Goal: Task Accomplishment & Management: Manage account settings

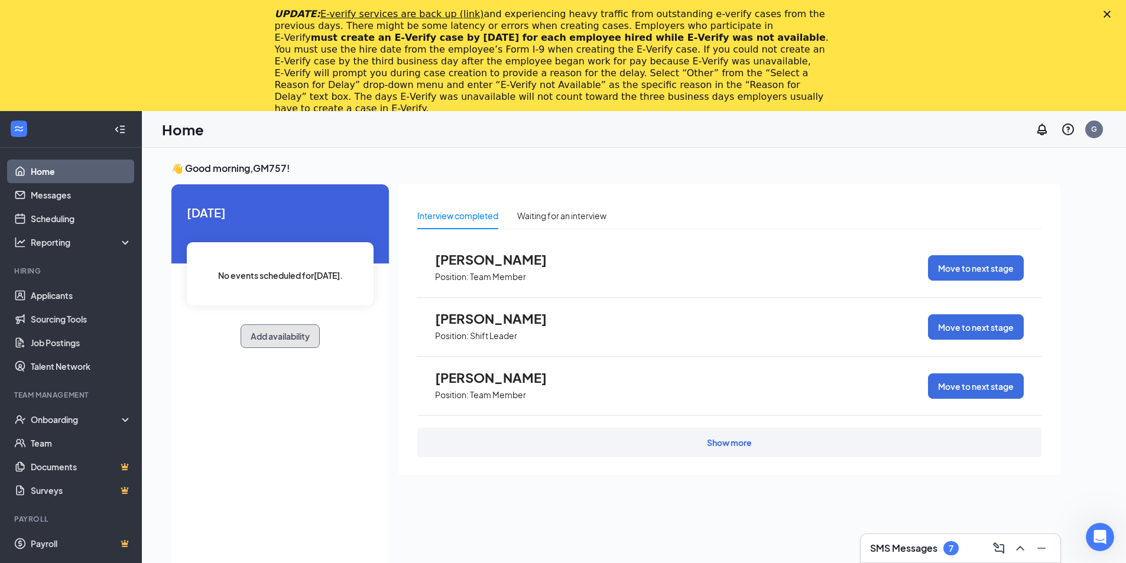
click at [291, 337] on button "Add availability" at bounding box center [280, 337] width 79 height 24
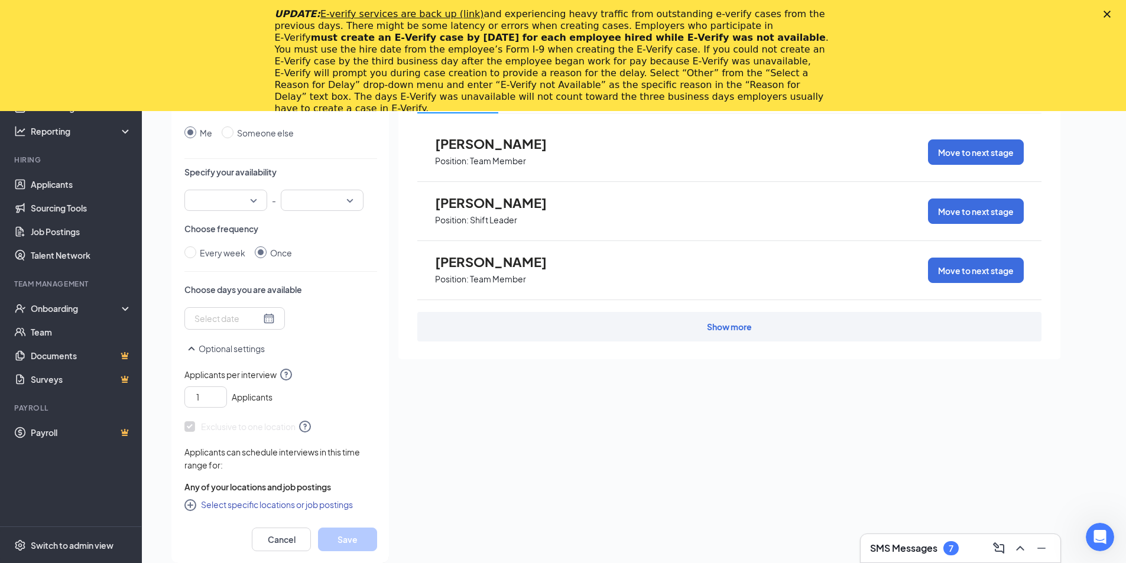
scroll to position [15, 0]
click at [264, 318] on div at bounding box center [234, 315] width 80 height 13
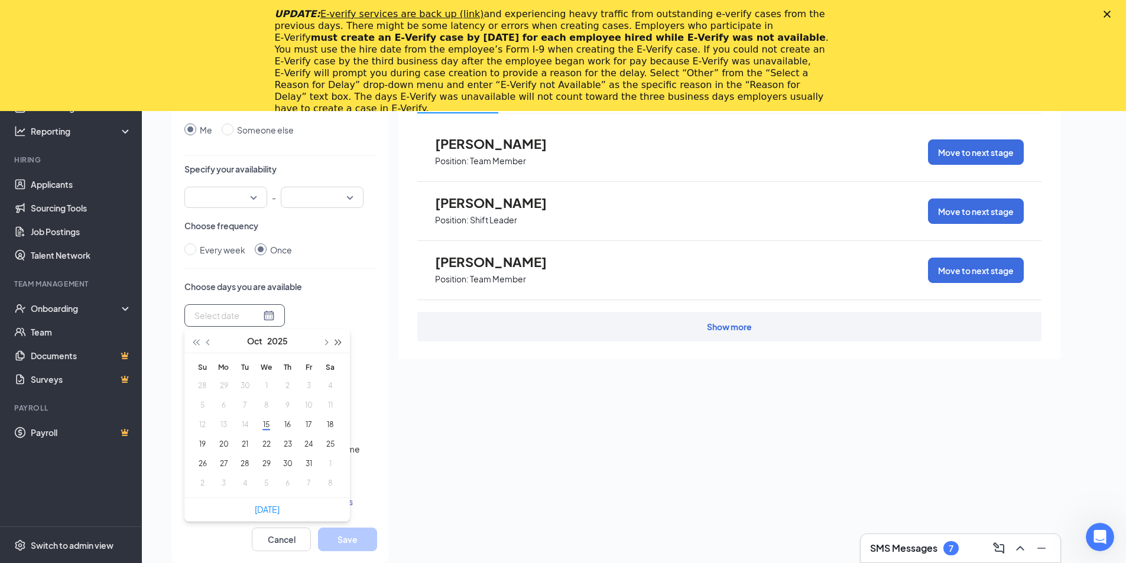
click at [339, 343] on span "button" at bounding box center [339, 343] width 6 height 6
click at [326, 343] on span "button" at bounding box center [325, 343] width 6 height 6
click at [326, 342] on span "button" at bounding box center [325, 343] width 6 height 6
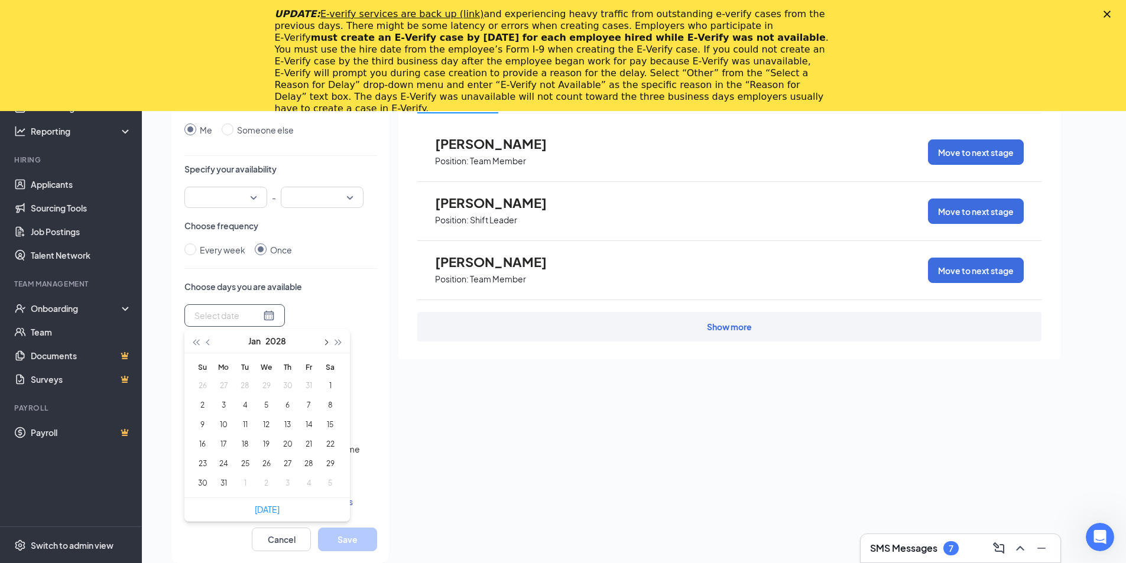
click at [326, 342] on span "button" at bounding box center [325, 343] width 6 height 6
click at [310, 384] on button "3" at bounding box center [309, 386] width 22 height 12
type input "[DATE]"
click at [349, 537] on button "Save" at bounding box center [347, 540] width 59 height 24
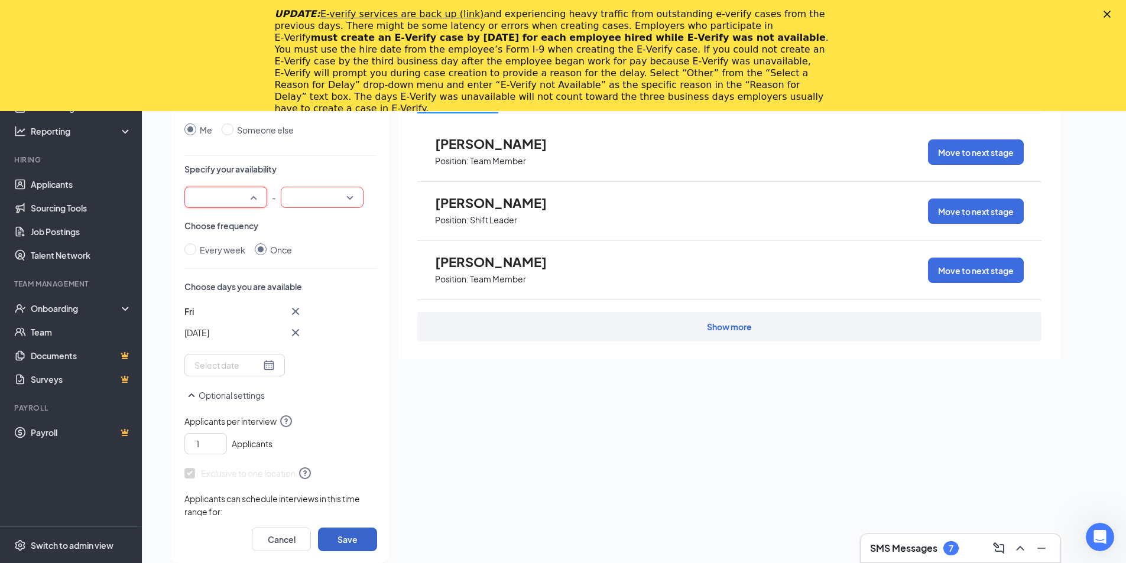
click at [254, 197] on div at bounding box center [225, 197] width 83 height 21
click at [213, 315] on span "04:00 PM" at bounding box center [211, 313] width 35 height 13
click at [353, 199] on div at bounding box center [322, 197] width 83 height 21
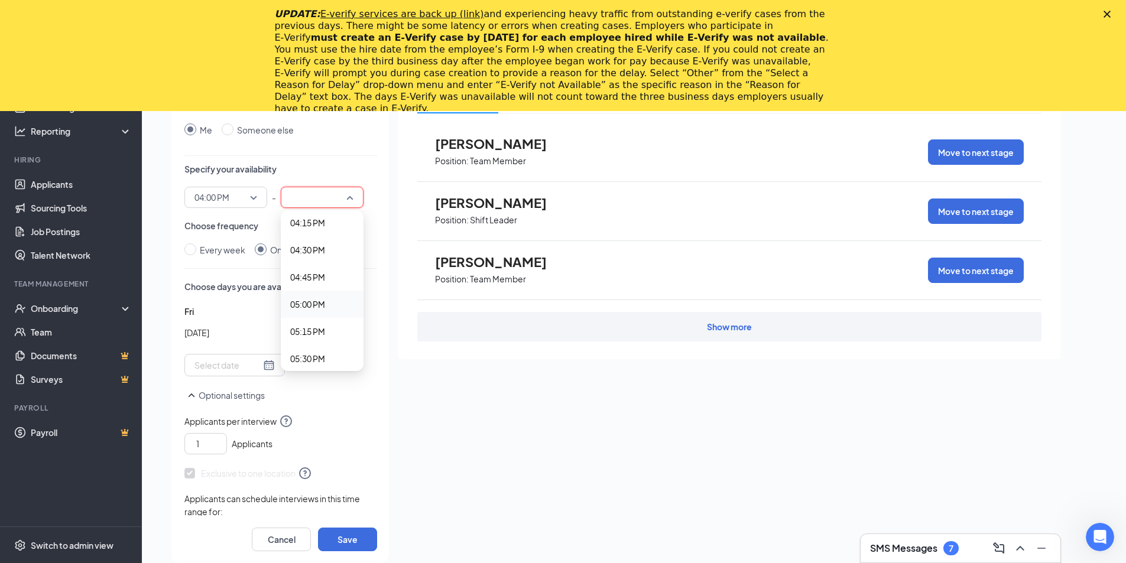
click at [317, 306] on span "05:00 PM" at bounding box center [307, 304] width 35 height 13
click at [342, 537] on button "Save" at bounding box center [347, 540] width 59 height 24
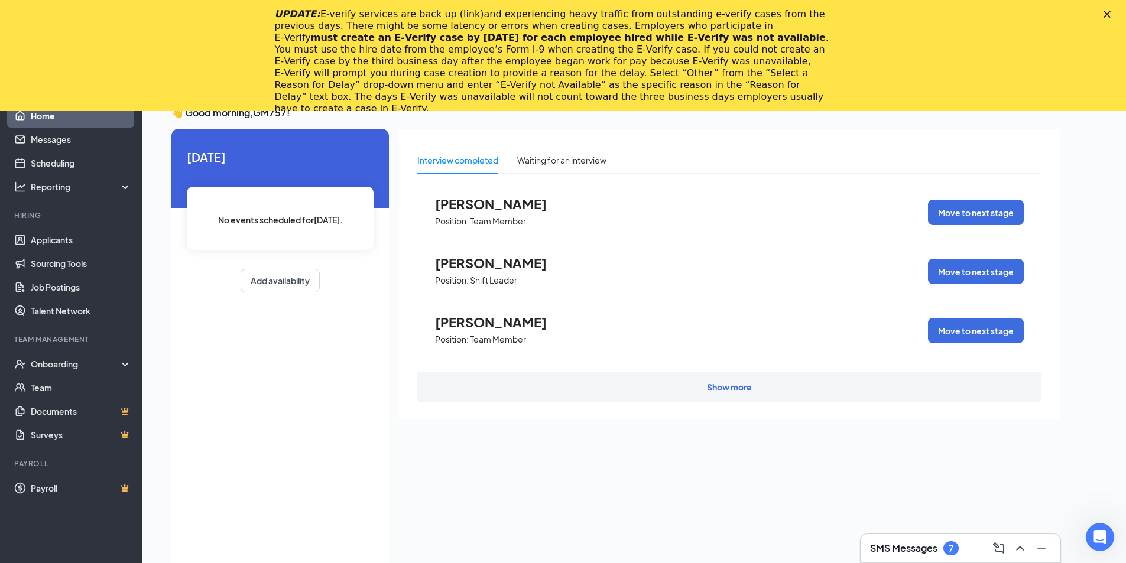
scroll to position [0, 0]
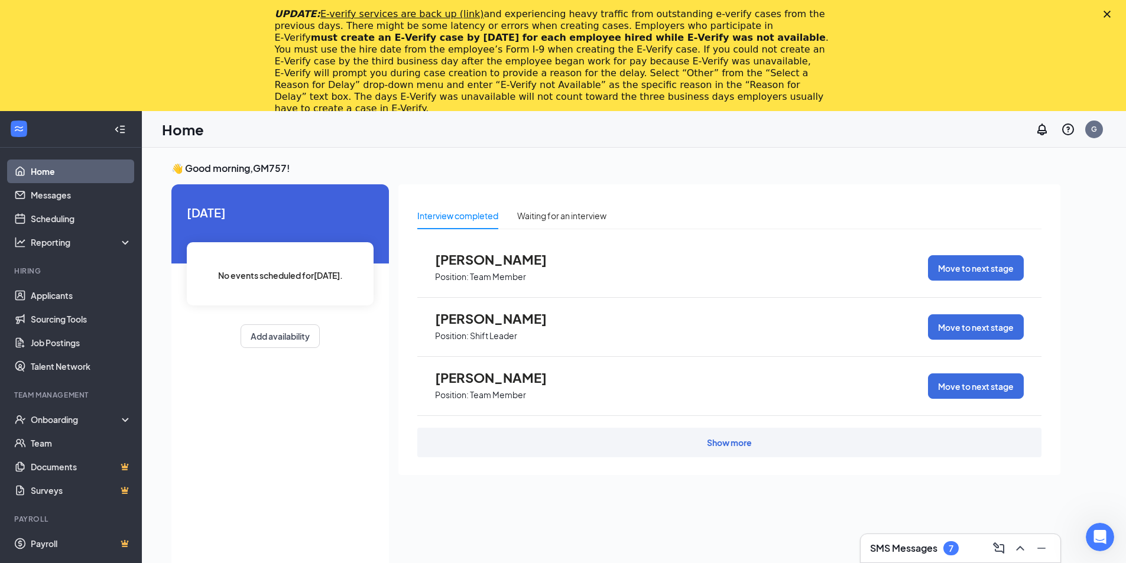
click at [1111, 13] on icon "Close" at bounding box center [1107, 14] width 7 height 7
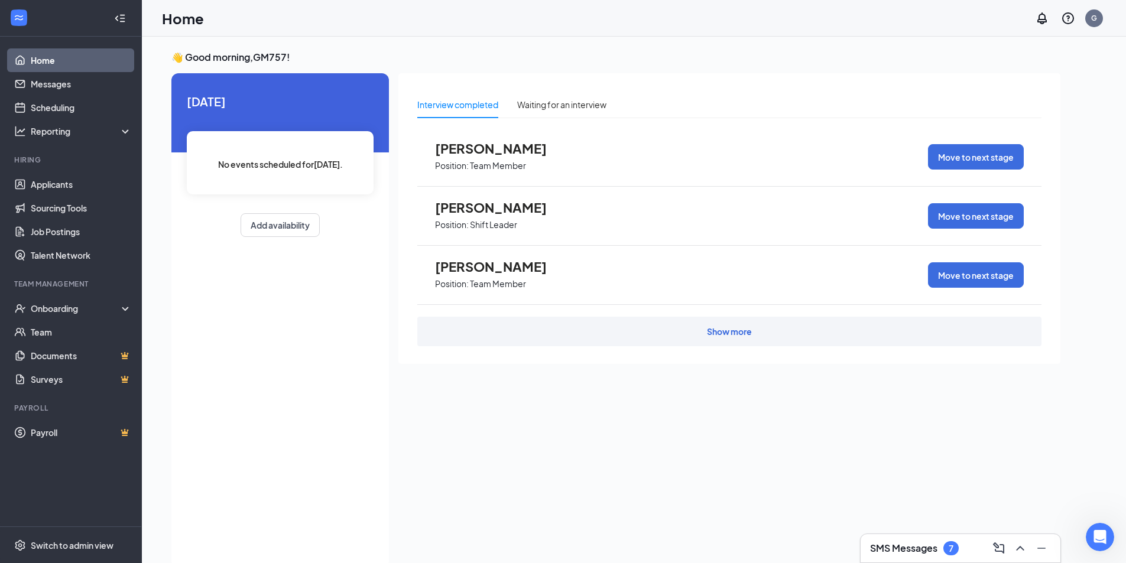
click at [44, 55] on link "Home" at bounding box center [81, 60] width 101 height 24
click at [40, 61] on link "Home" at bounding box center [81, 60] width 101 height 24
